Goal: Transaction & Acquisition: Purchase product/service

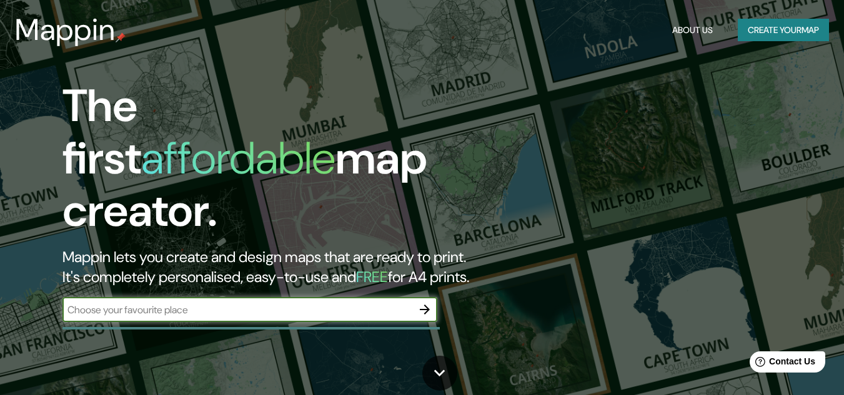
click at [188, 303] on input "text" at bounding box center [237, 310] width 350 height 14
type input "lima"
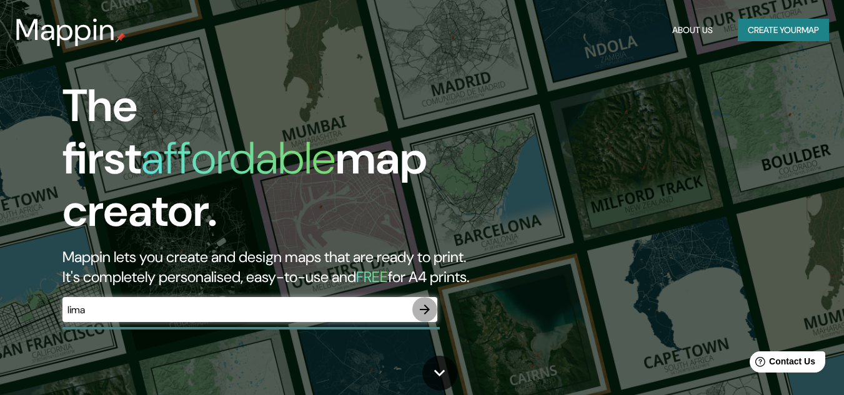
click at [425, 302] on icon "button" at bounding box center [424, 309] width 15 height 15
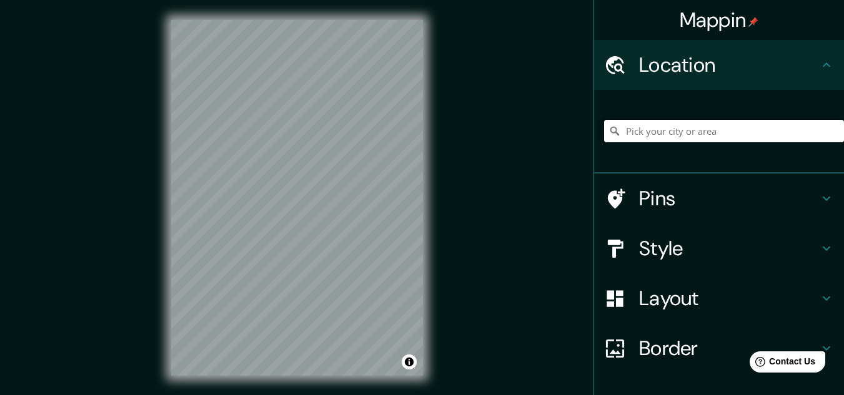
click at [687, 133] on input "Pick your city or area" at bounding box center [724, 131] width 240 height 22
click at [483, 125] on div "Mappin Location Pins Style Layout Border Choose a border. Hint : you can make l…" at bounding box center [422, 208] width 844 height 416
click at [667, 132] on input "Pick your city or area" at bounding box center [724, 131] width 240 height 22
paste input "[URL][DOMAIN_NAME][GEOGRAPHIC_DATA]"
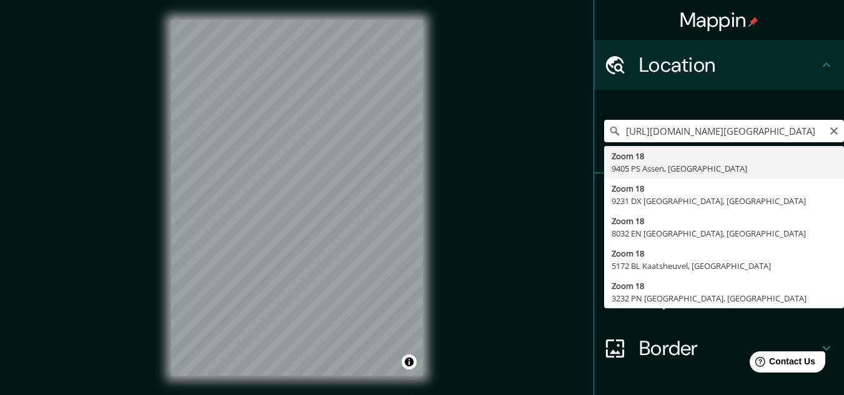
drag, startPoint x: 808, startPoint y: 127, endPoint x: 470, endPoint y: 159, distance: 340.2
click at [470, 159] on div "Mappin Location [URL][DOMAIN_NAME][GEOGRAPHIC_DATA] Zoom 18 9405 PS Assen, [GEO…" at bounding box center [422, 208] width 844 height 416
type input "8"
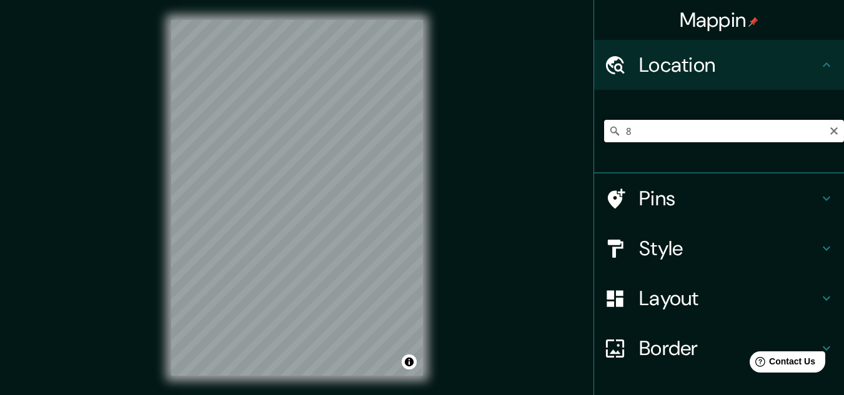
click at [689, 134] on input "8" at bounding box center [724, 131] width 240 height 22
click at [281, 0] on html "Mappin Location [GEOGRAPHIC_DATA][PERSON_NAME], [GEOGRAPHIC_DATA], [GEOGRAPHIC_…" at bounding box center [422, 197] width 844 height 395
click at [170, 216] on div "© Mapbox © OpenStreetMap Improve this map" at bounding box center [297, 198] width 292 height 396
click at [282, 3] on div "© Mapbox © OpenStreetMap Improve this map" at bounding box center [297, 198] width 292 height 396
click at [191, 0] on html "Mappin Location [GEOGRAPHIC_DATA][PERSON_NAME], [GEOGRAPHIC_DATA], [GEOGRAPHIC_…" at bounding box center [422, 197] width 844 height 395
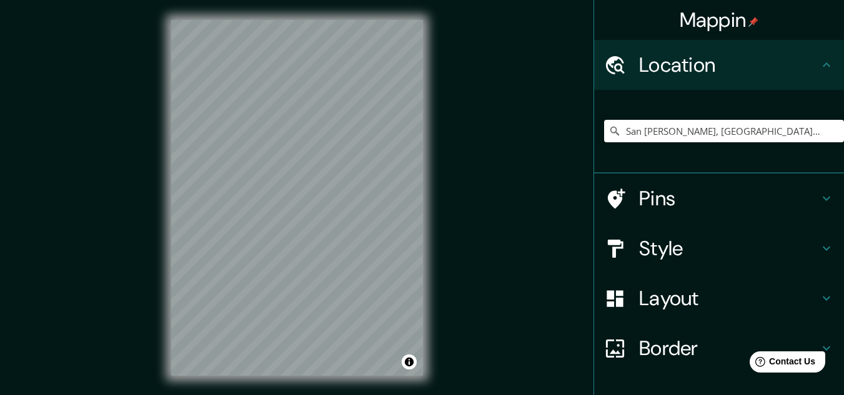
click at [604, 395] on html "Mappin Location [GEOGRAPHIC_DATA][PERSON_NAME], [GEOGRAPHIC_DATA], [GEOGRAPHIC_…" at bounding box center [422, 197] width 844 height 395
click at [675, 126] on input "San [PERSON_NAME], [GEOGRAPHIC_DATA], [GEOGRAPHIC_DATA], [GEOGRAPHIC_DATA]" at bounding box center [724, 131] width 240 height 22
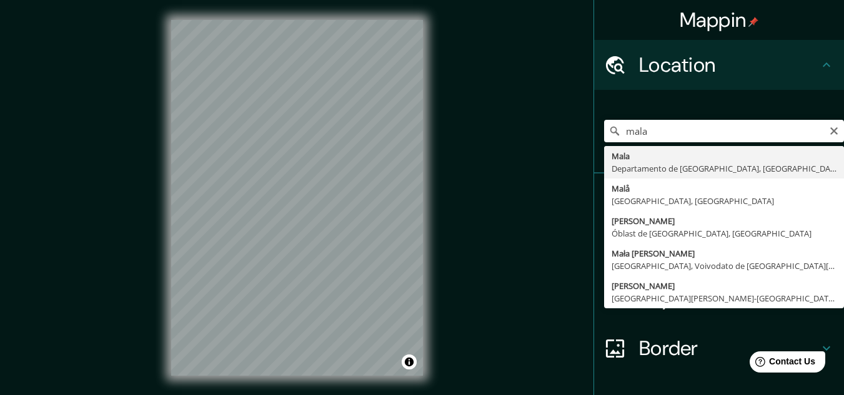
type input "[GEOGRAPHIC_DATA], [GEOGRAPHIC_DATA], [GEOGRAPHIC_DATA]"
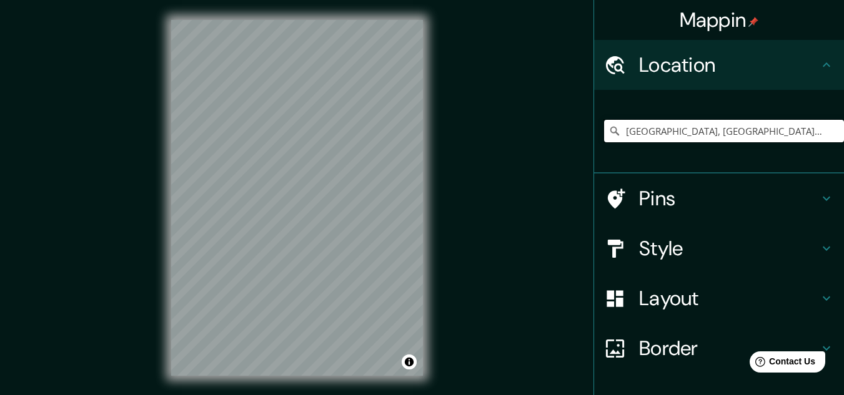
drag, startPoint x: 772, startPoint y: 132, endPoint x: 519, endPoint y: 154, distance: 254.0
click at [519, 154] on div "Mappin Location [GEOGRAPHIC_DATA], [GEOGRAPHIC_DATA], [GEOGRAPHIC_DATA] Pins St…" at bounding box center [422, 208] width 844 height 416
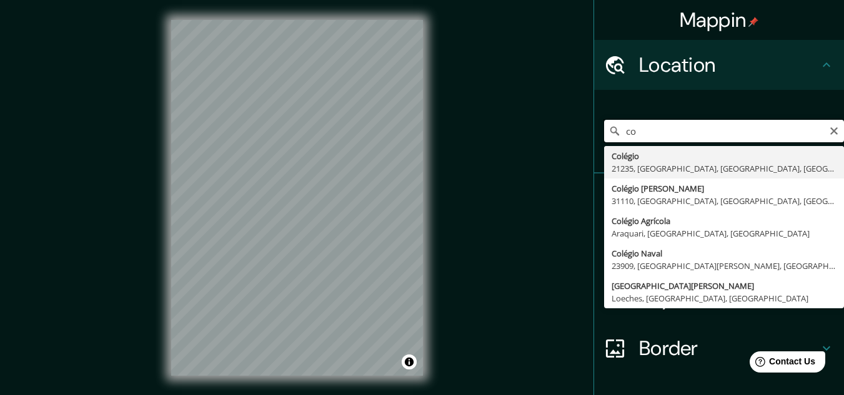
type input "c"
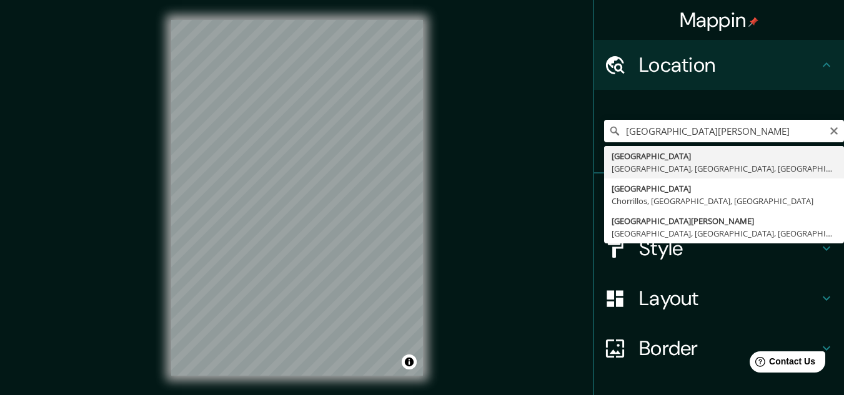
type input "[GEOGRAPHIC_DATA], [GEOGRAPHIC_DATA], [GEOGRAPHIC_DATA], [GEOGRAPHIC_DATA]"
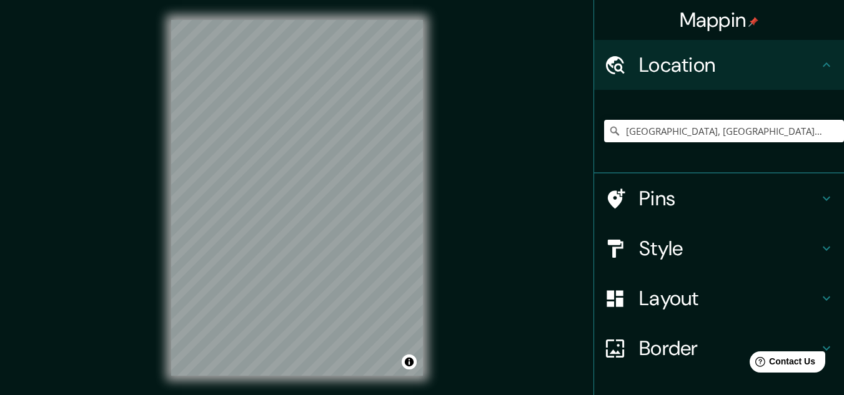
click at [657, 199] on h4 "Pins" at bounding box center [729, 198] width 180 height 25
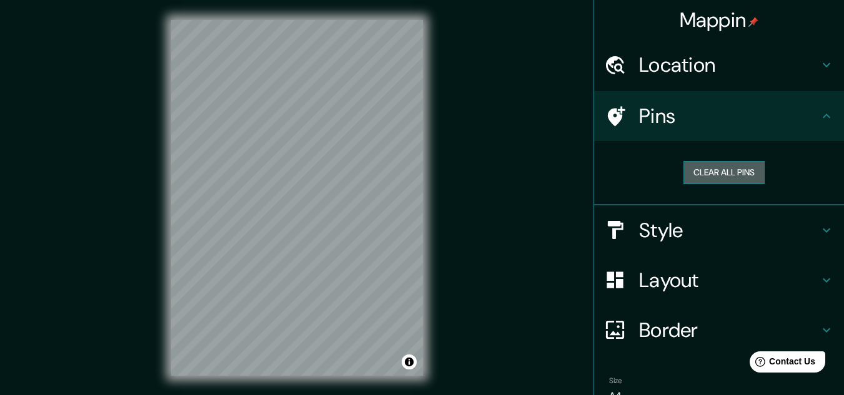
click at [708, 166] on button "Clear all pins" at bounding box center [723, 172] width 81 height 23
click at [645, 106] on h4 "Pins" at bounding box center [729, 116] width 180 height 25
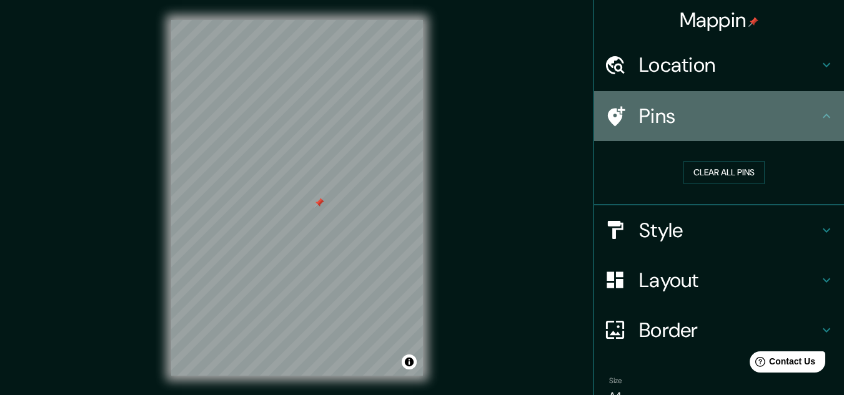
click at [823, 117] on icon at bounding box center [826, 116] width 7 height 4
